Goal: Navigation & Orientation: Find specific page/section

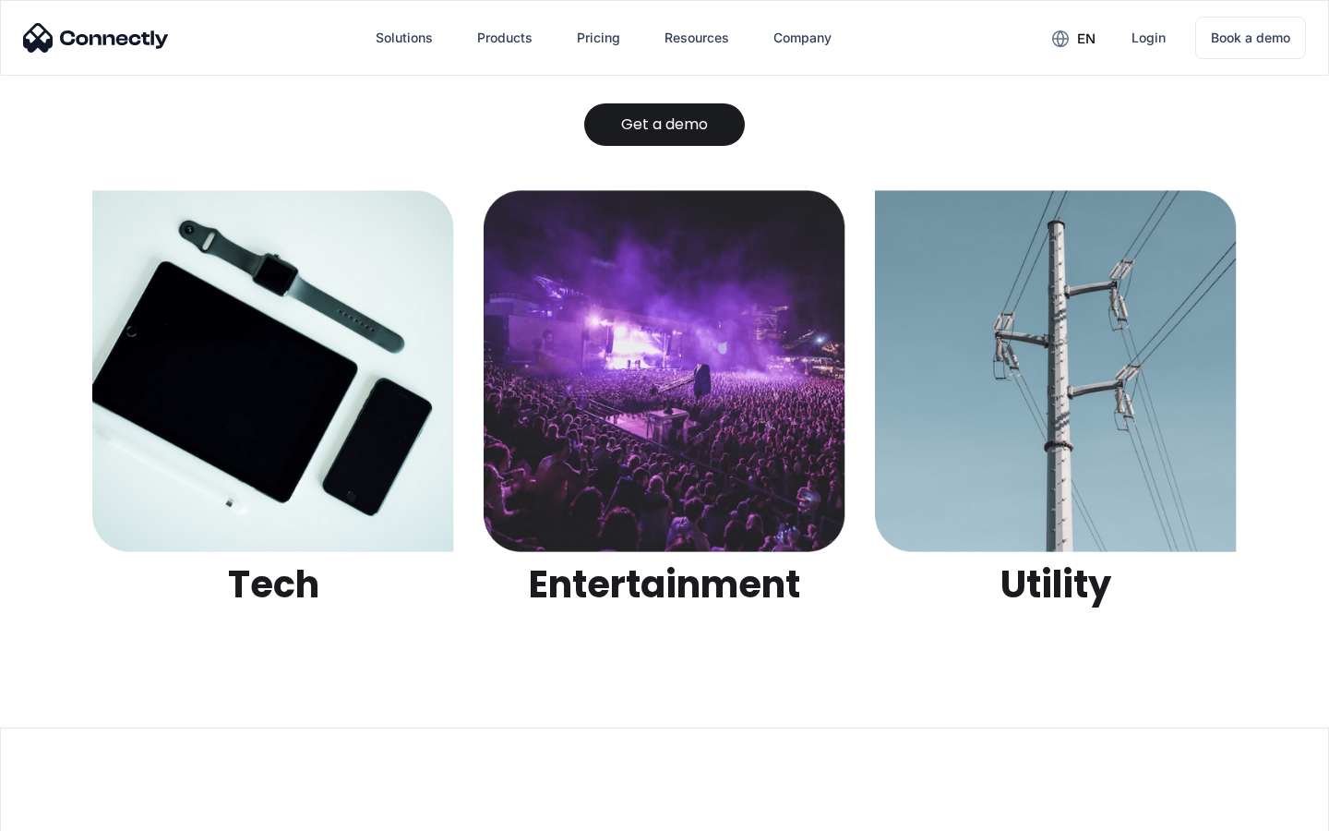
scroll to position [5823, 0]
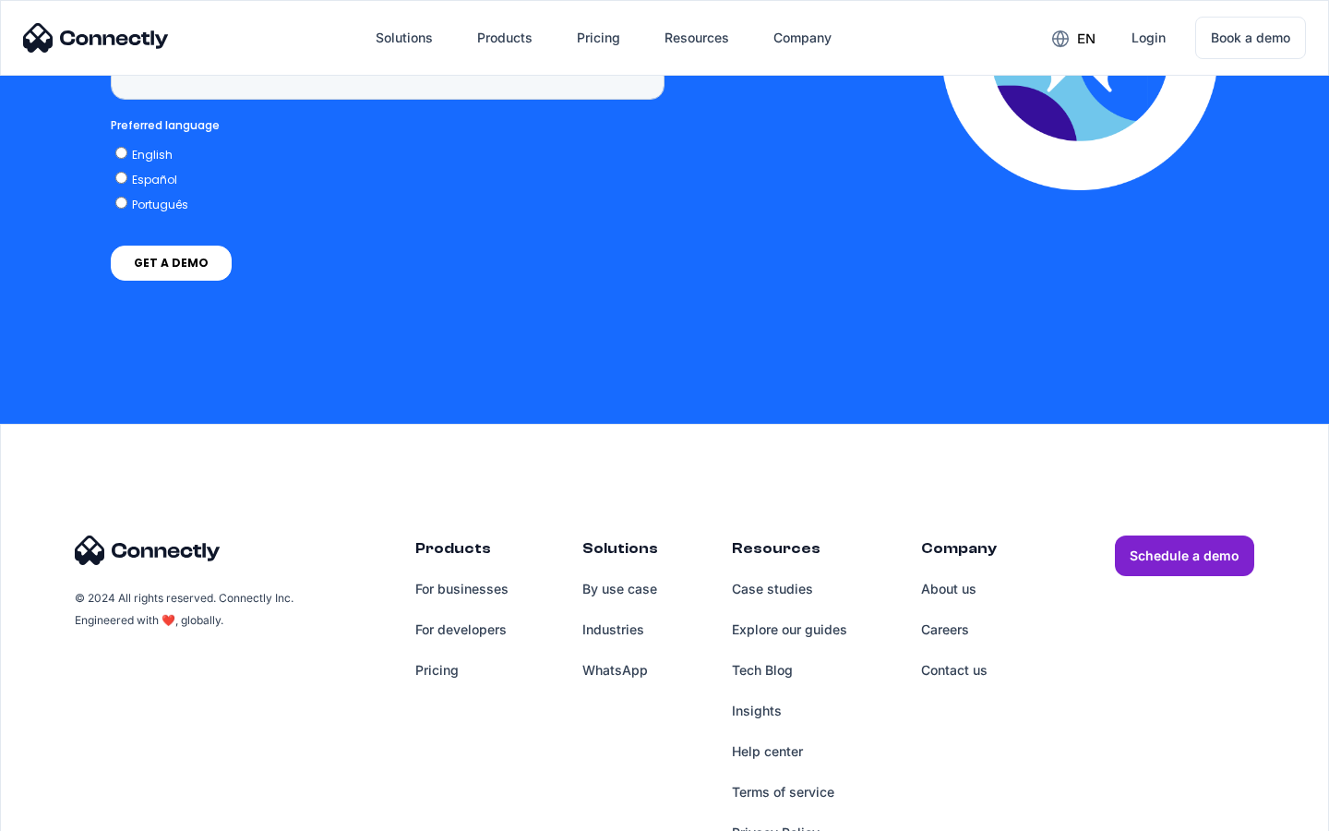
scroll to position [4700, 0]
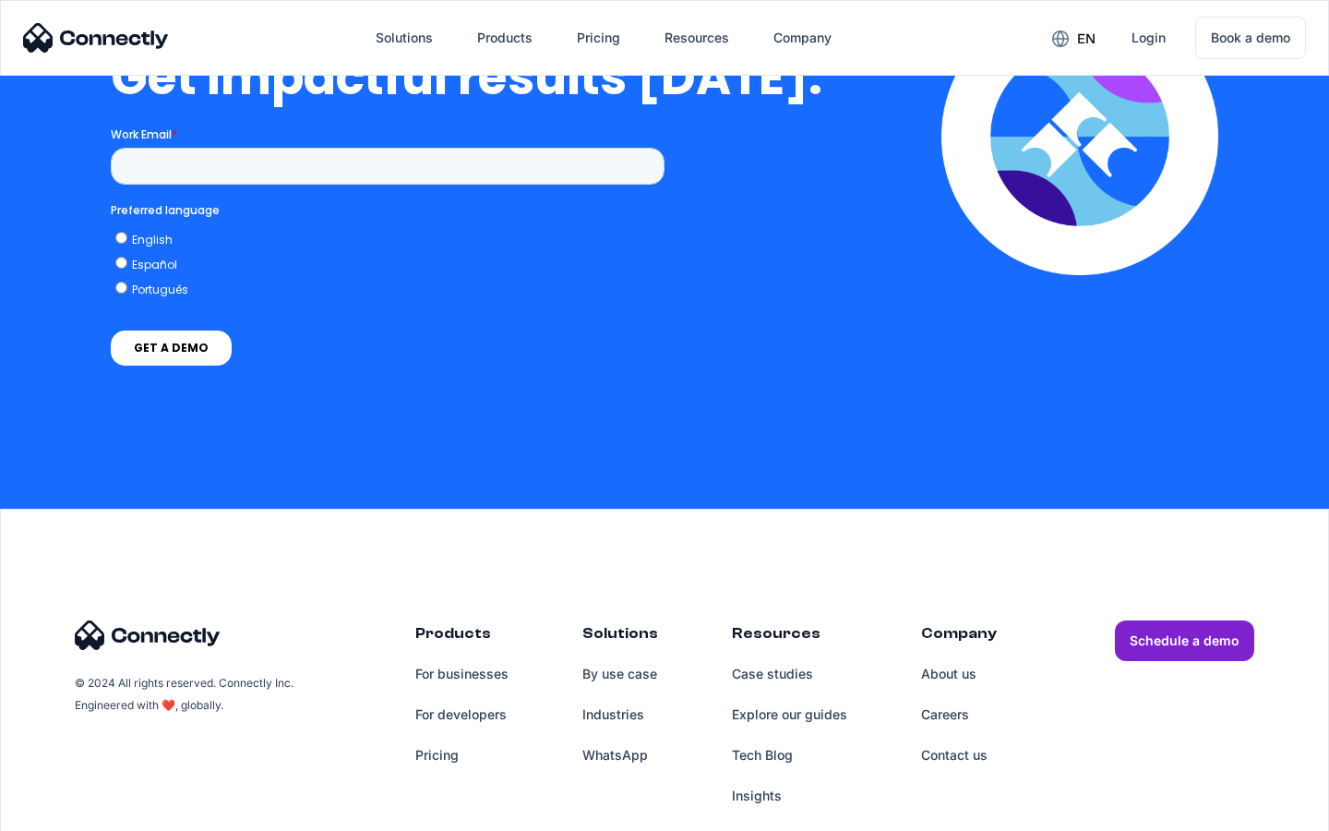
scroll to position [4072, 0]
